Goal: Information Seeking & Learning: Learn about a topic

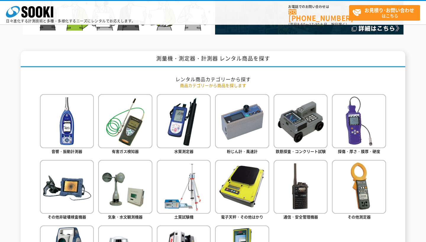
scroll to position [119, 0]
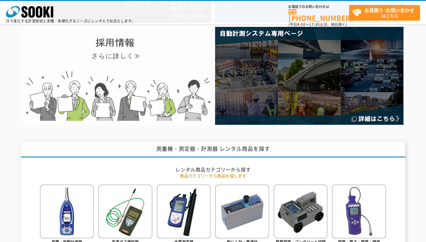
click at [107, 81] on img at bounding box center [117, 76] width 188 height 98
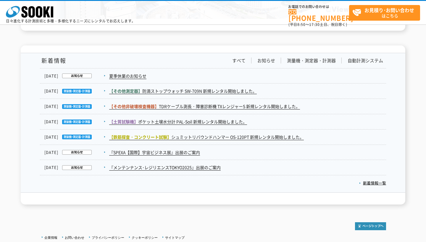
scroll to position [937, 0]
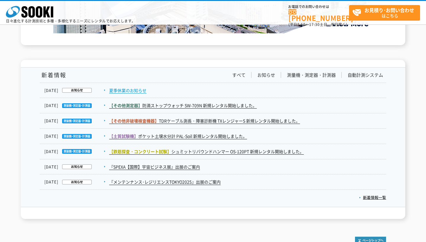
click at [128, 90] on link "夏季休業のお知らせ" at bounding box center [127, 91] width 37 height 6
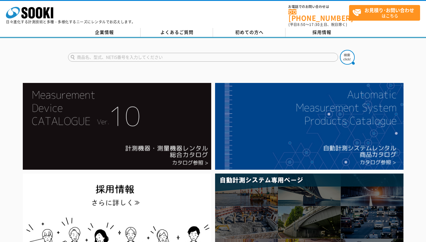
scroll to position [0, 0]
click at [123, 38] on div at bounding box center [213, 52] width 426 height 28
click at [123, 32] on link "企業情報" at bounding box center [104, 32] width 72 height 9
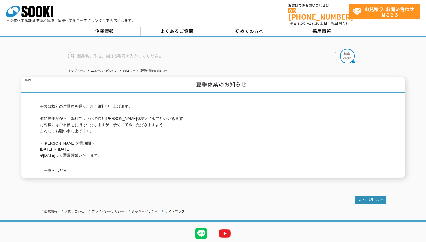
scroll to position [1, 0]
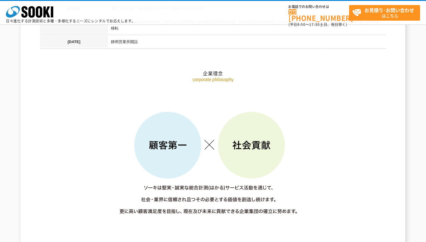
scroll to position [630, 0]
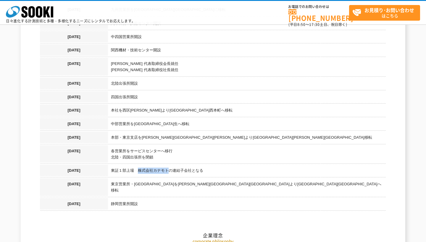
drag, startPoint x: 139, startPoint y: 151, endPoint x: 169, endPoint y: 151, distance: 29.9
click at [169, 165] on td "東証１部上場　株式会社カナモトの連結子会社となる" at bounding box center [247, 172] width 278 height 14
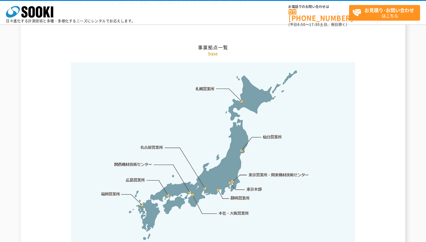
click at [134, 171] on img at bounding box center [213, 155] width 284 height 186
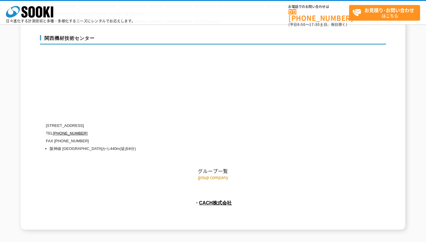
scroll to position [2661, 0]
click at [216, 201] on link "CACH株式会社" at bounding box center [215, 203] width 33 height 5
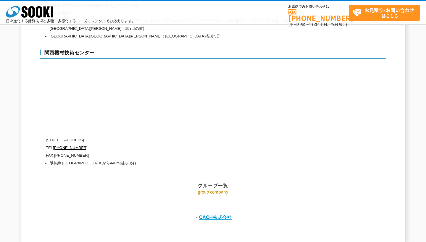
scroll to position [2647, 0]
